Goal: Transaction & Acquisition: Purchase product/service

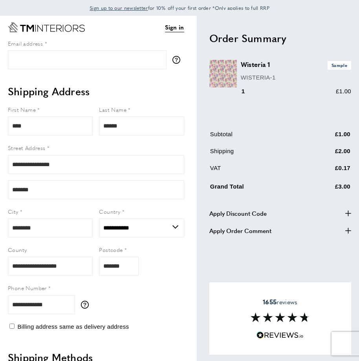
select select "**"
click at [334, 157] on html "Sign up to our newsletter for 10% off your first order *Only applies to full RR…" at bounding box center [179, 180] width 359 height 361
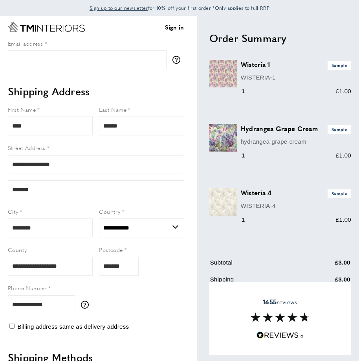
select select "**"
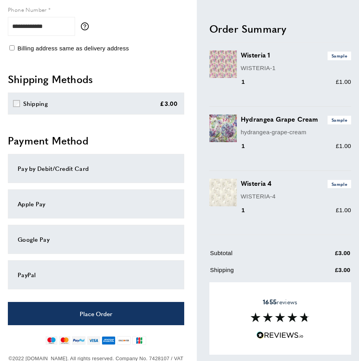
scroll to position [282, 0]
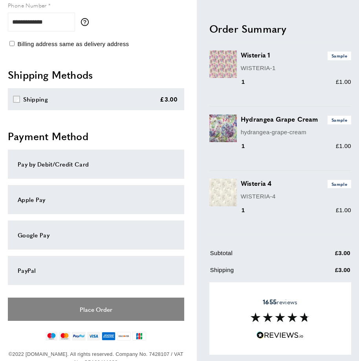
click at [114, 311] on button "Place Order" at bounding box center [96, 308] width 177 height 23
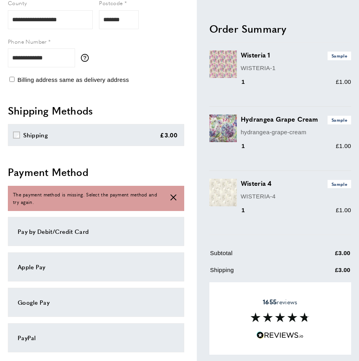
scroll to position [269, 0]
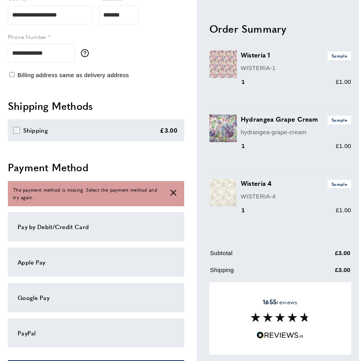
click at [39, 227] on div "Pay by Debit/Credit Card" at bounding box center [96, 226] width 157 height 9
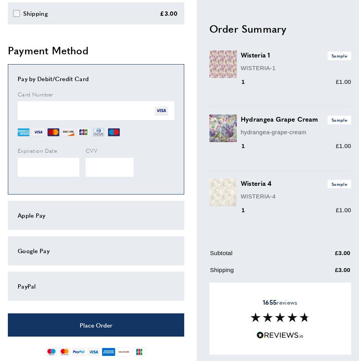
scroll to position [425, 0]
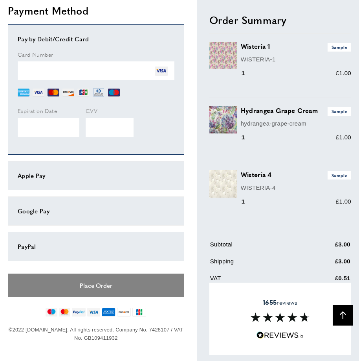
click at [83, 289] on button "Place Order" at bounding box center [96, 284] width 177 height 23
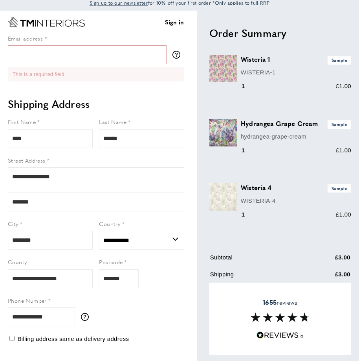
scroll to position [0, 0]
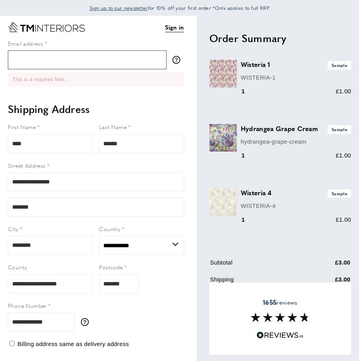
click at [23, 61] on input "Email address" at bounding box center [87, 59] width 159 height 19
type input "**********"
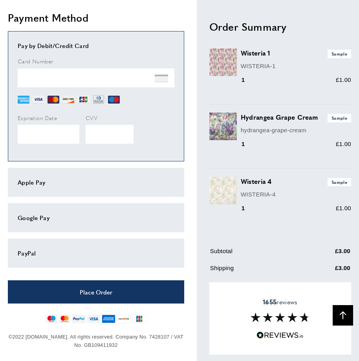
scroll to position [404, 0]
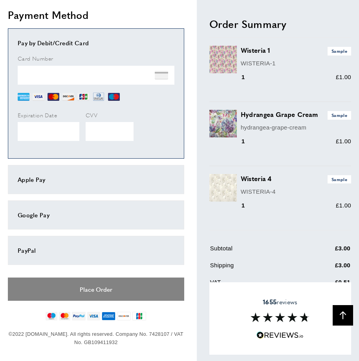
click at [100, 292] on button "Place Order" at bounding box center [96, 288] width 177 height 23
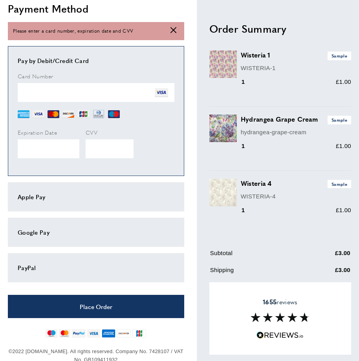
scroll to position [431, 0]
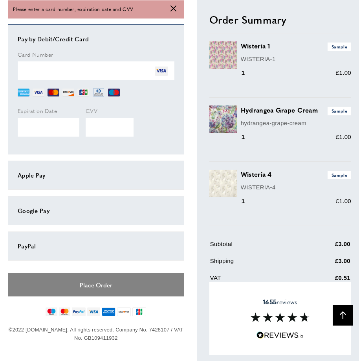
click at [83, 291] on button "Place Order" at bounding box center [96, 284] width 177 height 23
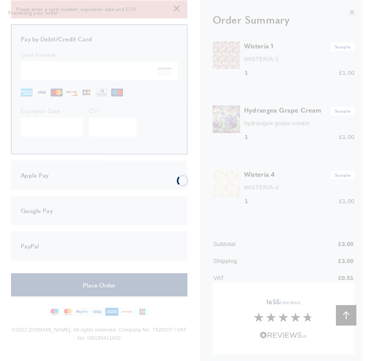
scroll to position [0, 0]
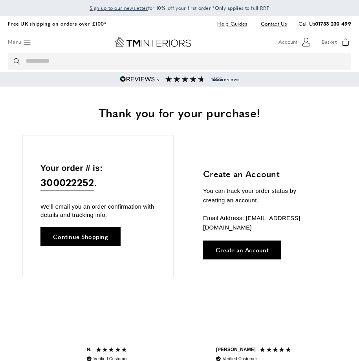
scroll to position [0, 119]
